Goal: Task Accomplishment & Management: Manage account settings

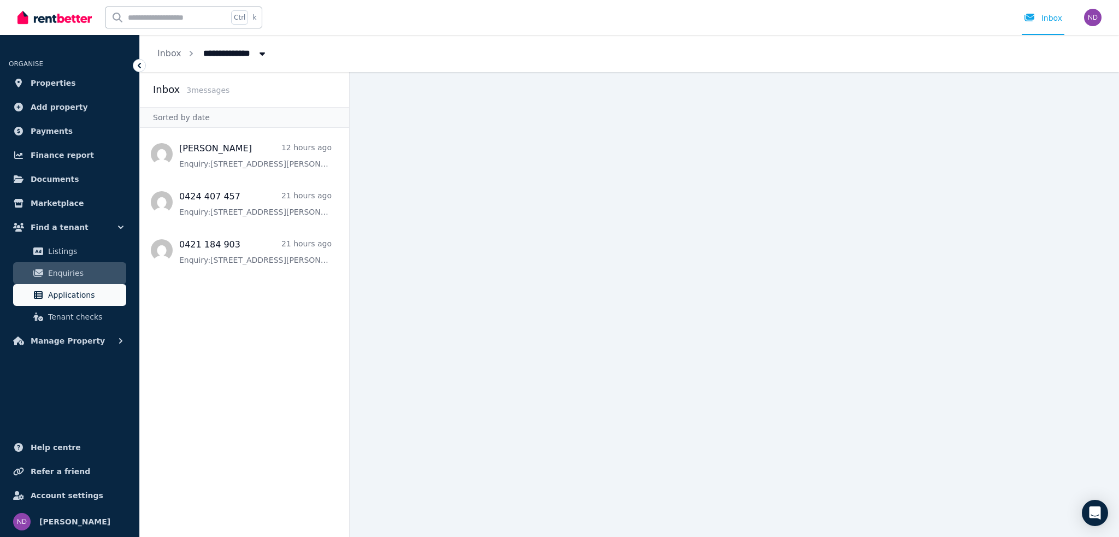
click at [102, 295] on span "Applications" at bounding box center [85, 295] width 74 height 13
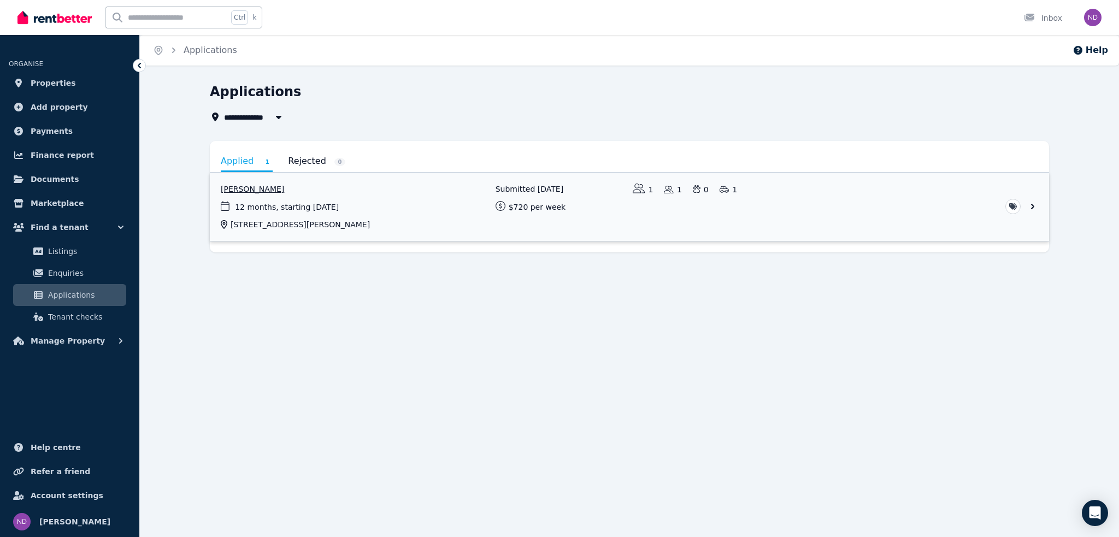
click at [254, 189] on link "View application: Yana Bortnik" at bounding box center [629, 207] width 839 height 68
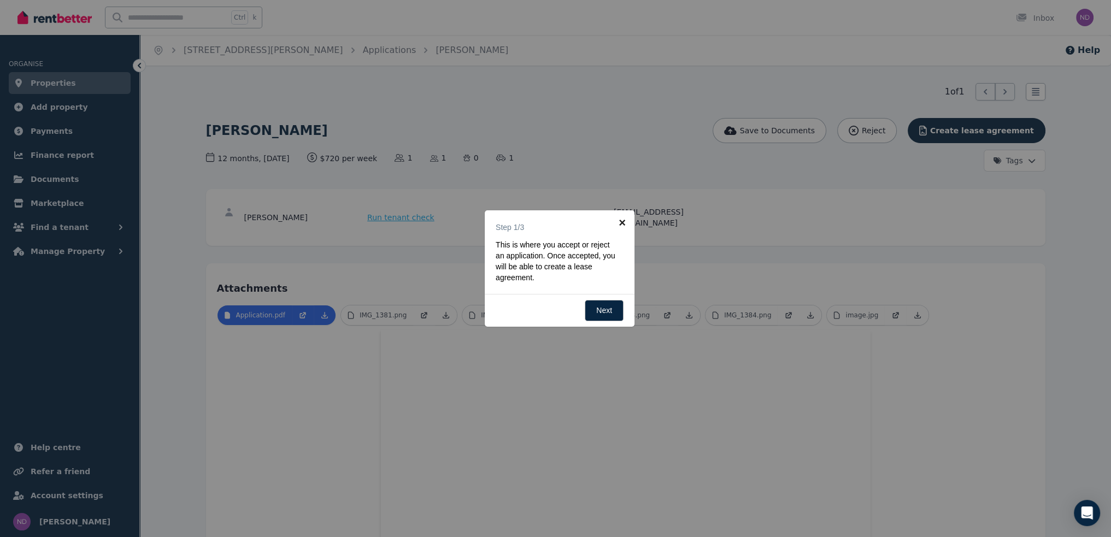
click at [621, 225] on link "×" at bounding box center [622, 222] width 25 height 25
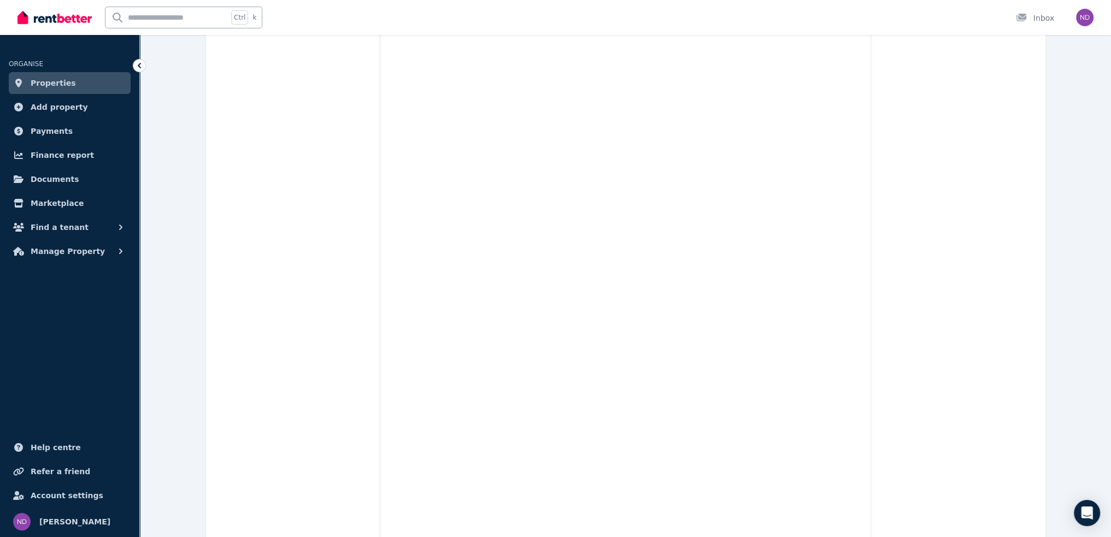
scroll to position [865, 0]
click at [52, 226] on span "Find a tenant" at bounding box center [60, 227] width 58 height 13
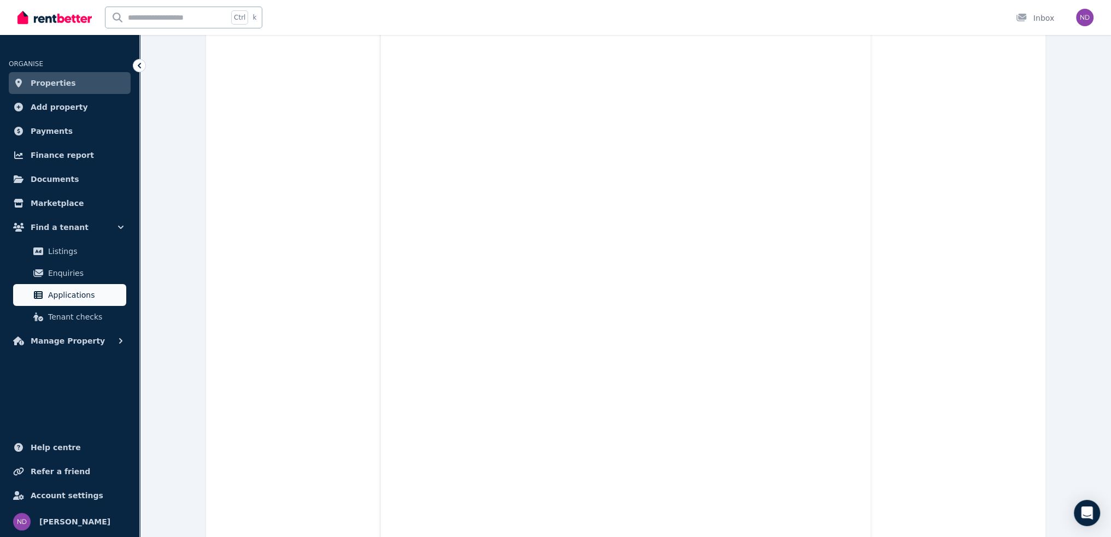
click at [60, 288] on link "Applications" at bounding box center [69, 295] width 113 height 22
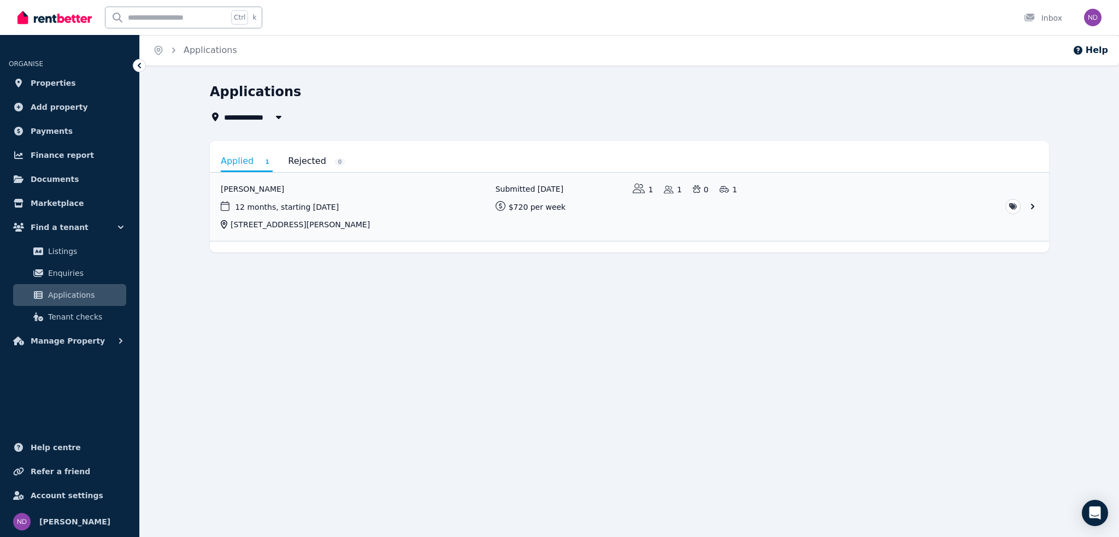
click at [296, 158] on link "Rejected 0" at bounding box center [316, 161] width 57 height 19
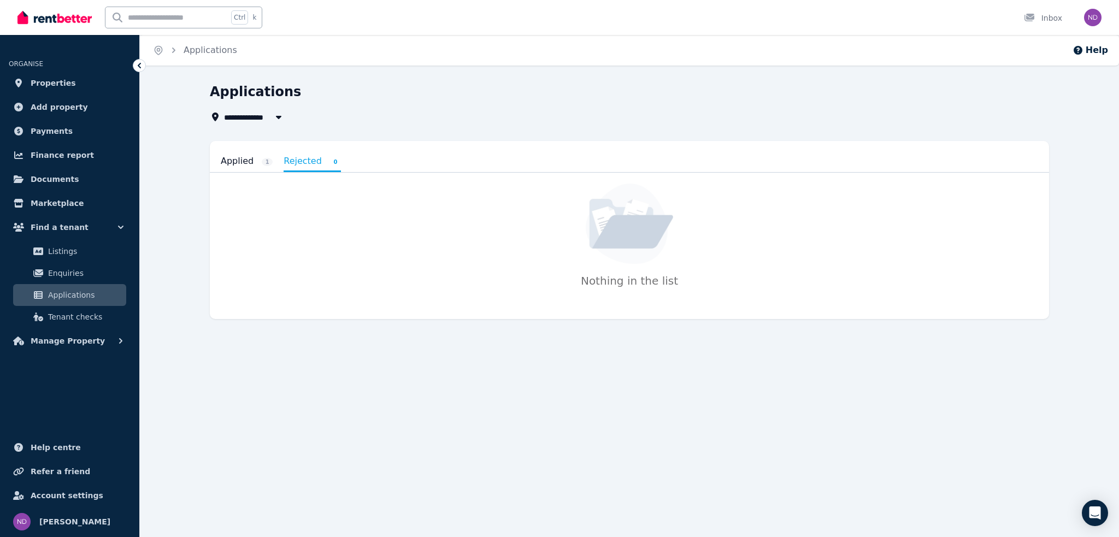
click at [242, 164] on link "Applied 1" at bounding box center [247, 161] width 52 height 19
